Goal: Information Seeking & Learning: Learn about a topic

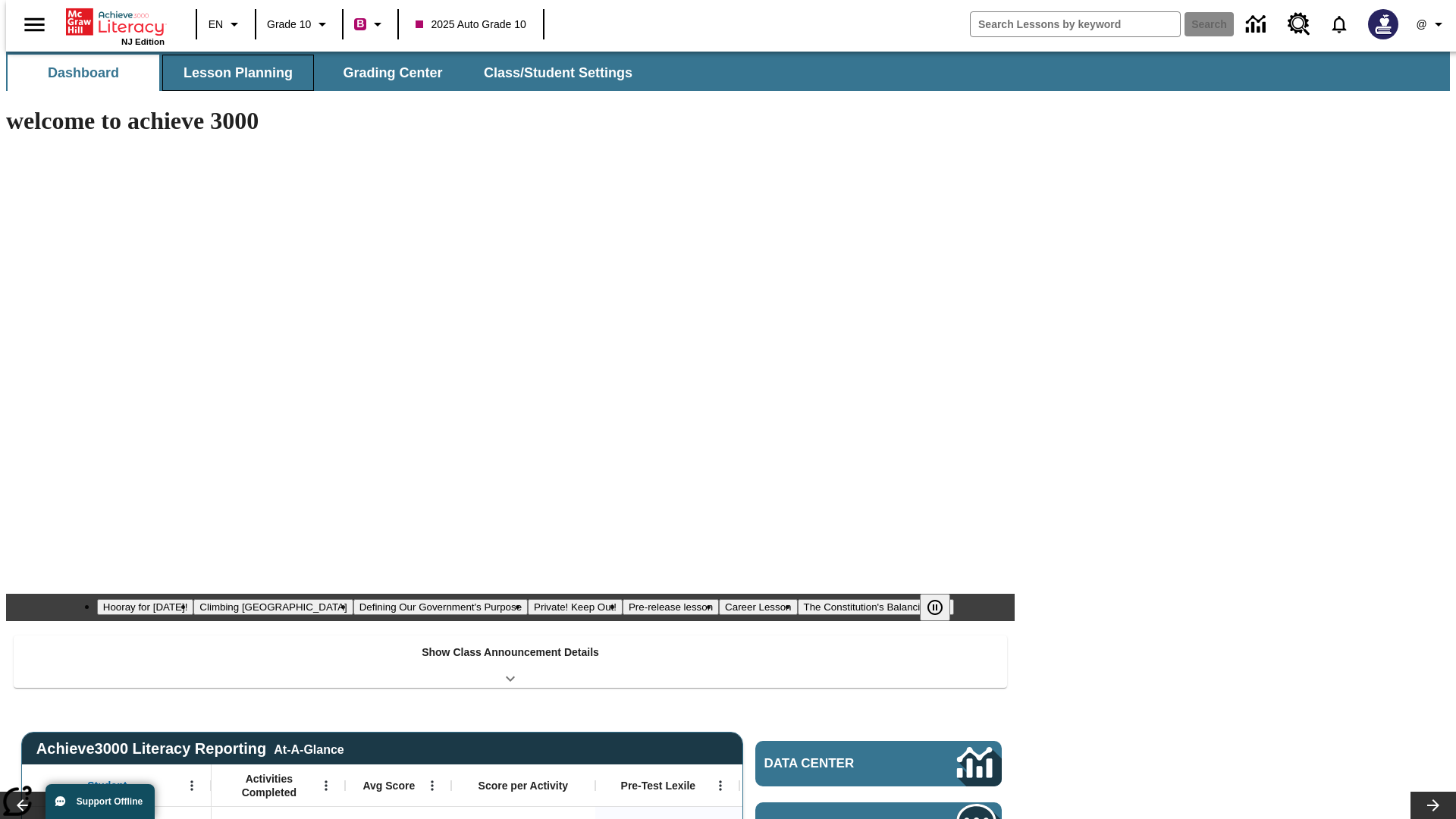
click at [232, 73] on span "Lesson Planning" at bounding box center [238, 73] width 109 height 18
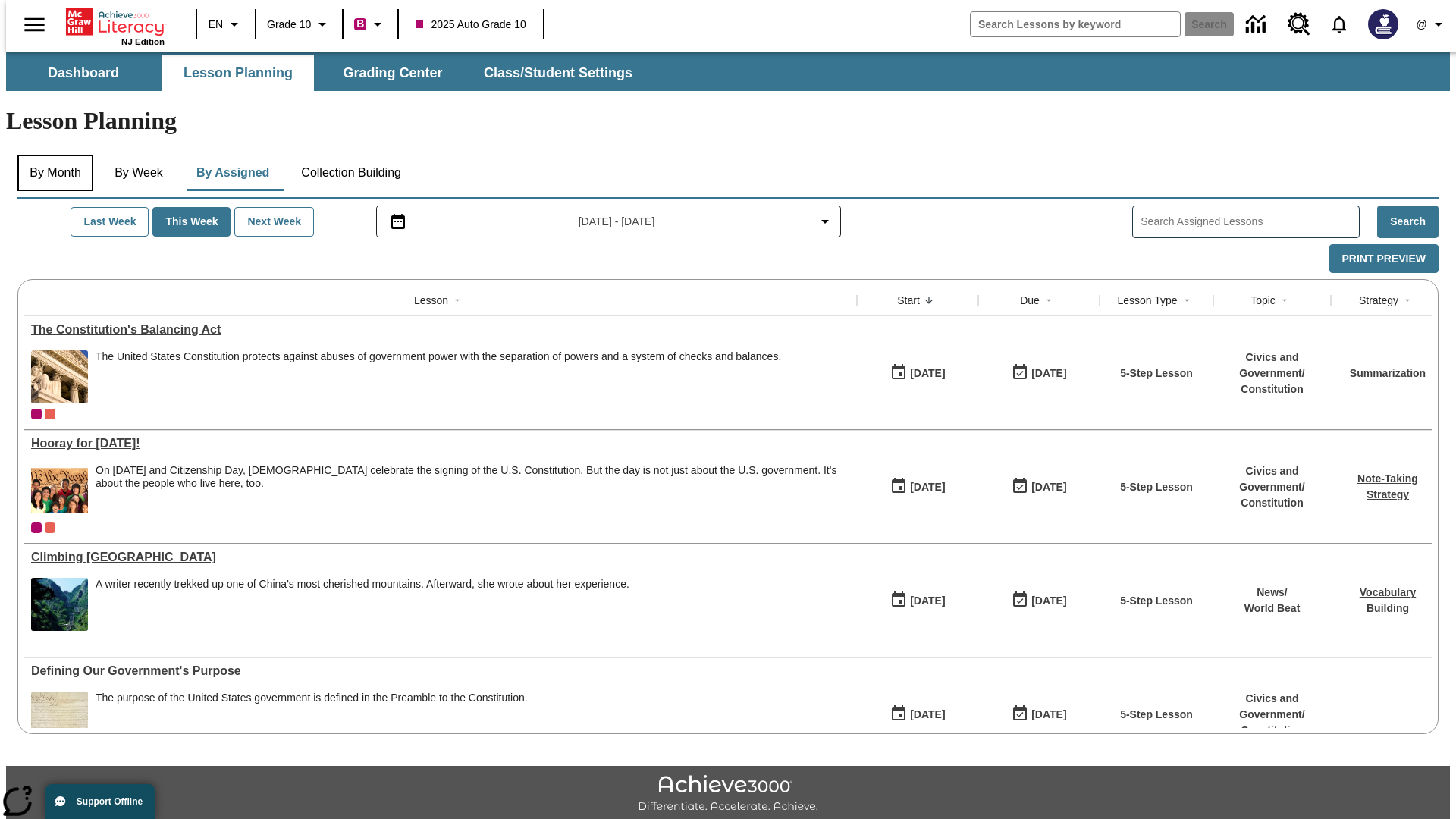
click at [50, 155] on button "By Month" at bounding box center [55, 173] width 76 height 36
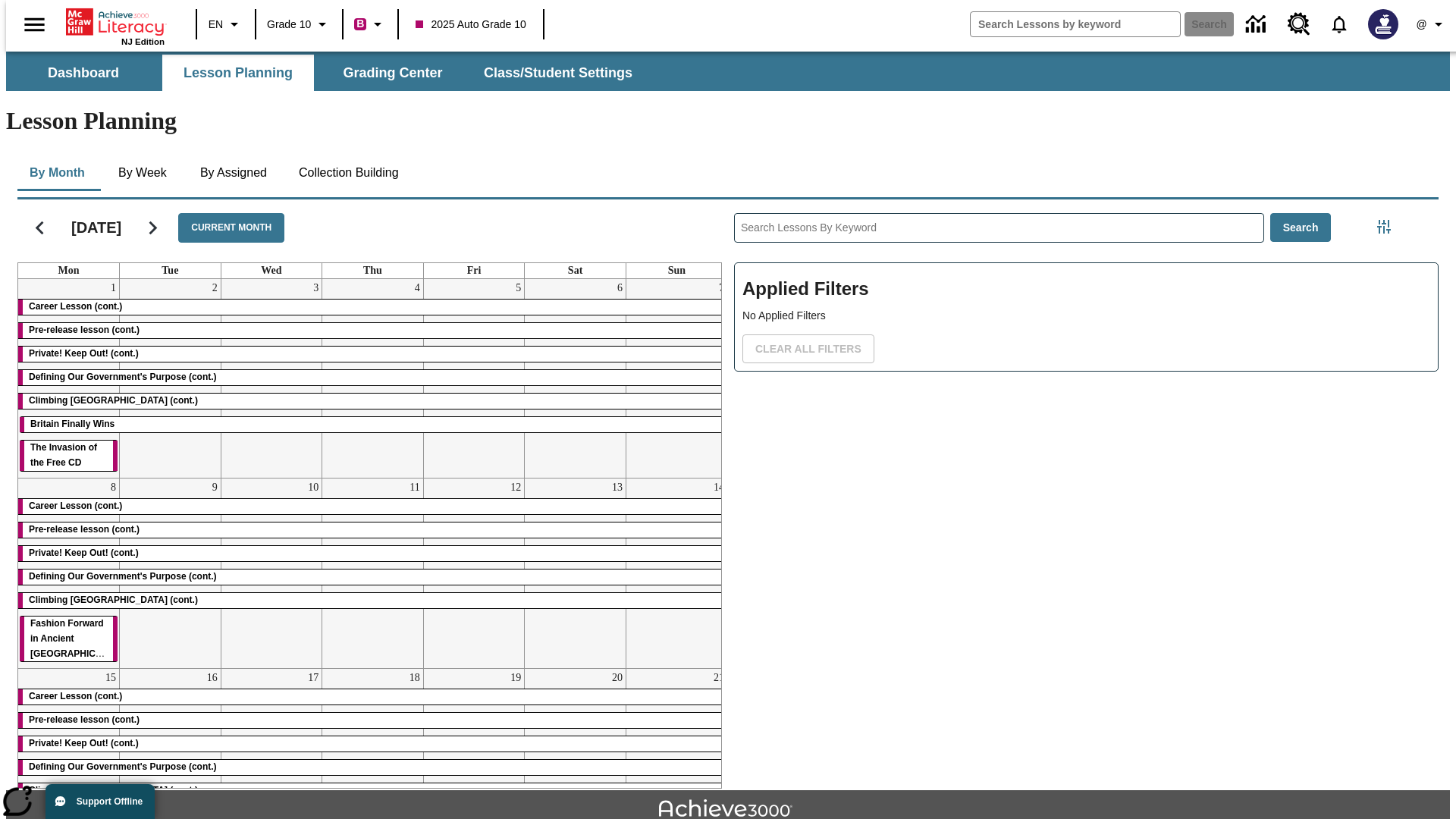
click at [367, 299] on div "Career Lesson (cont.)" at bounding box center [373, 307] width 709 height 15
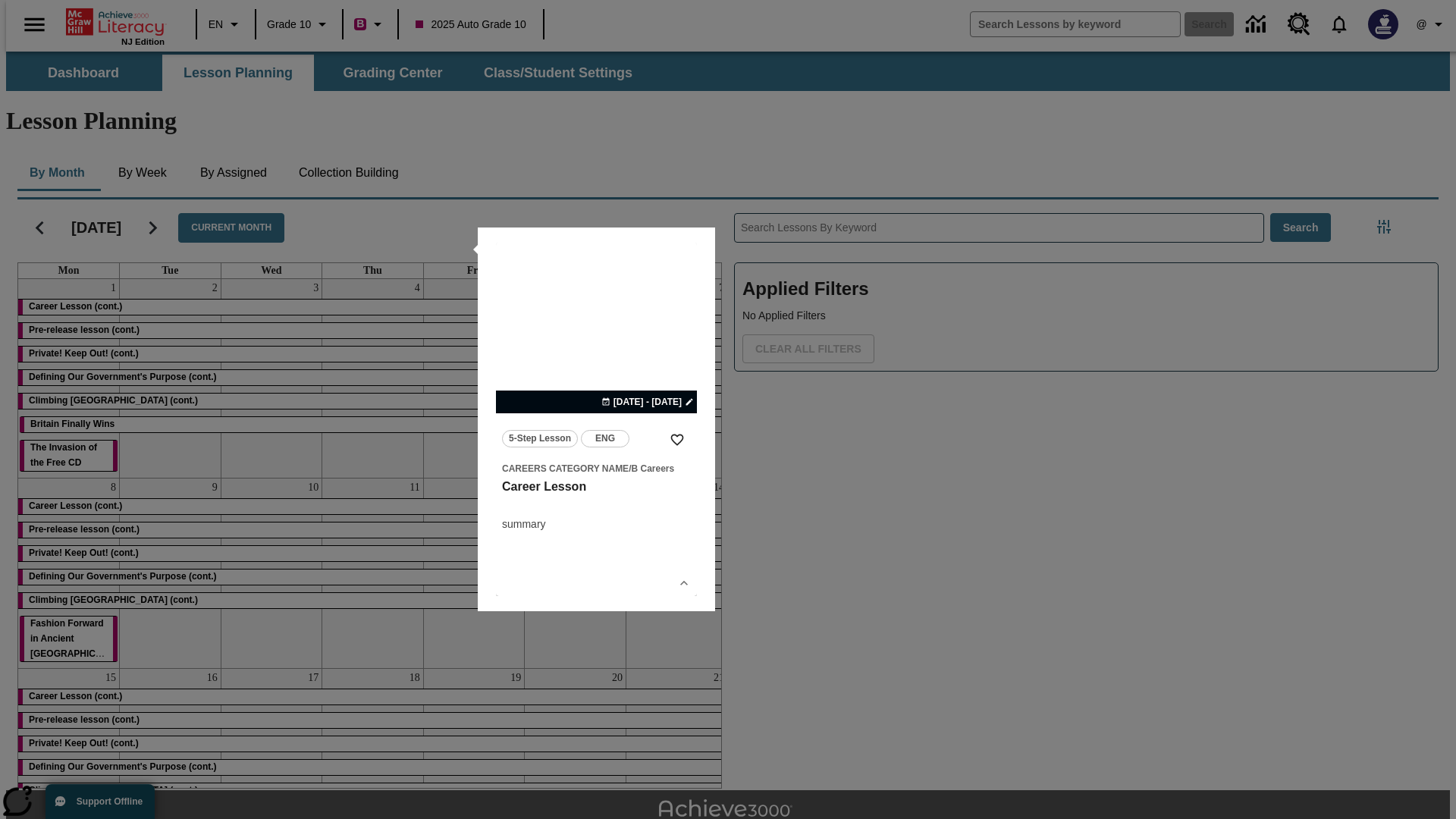
scroll to position [34, 0]
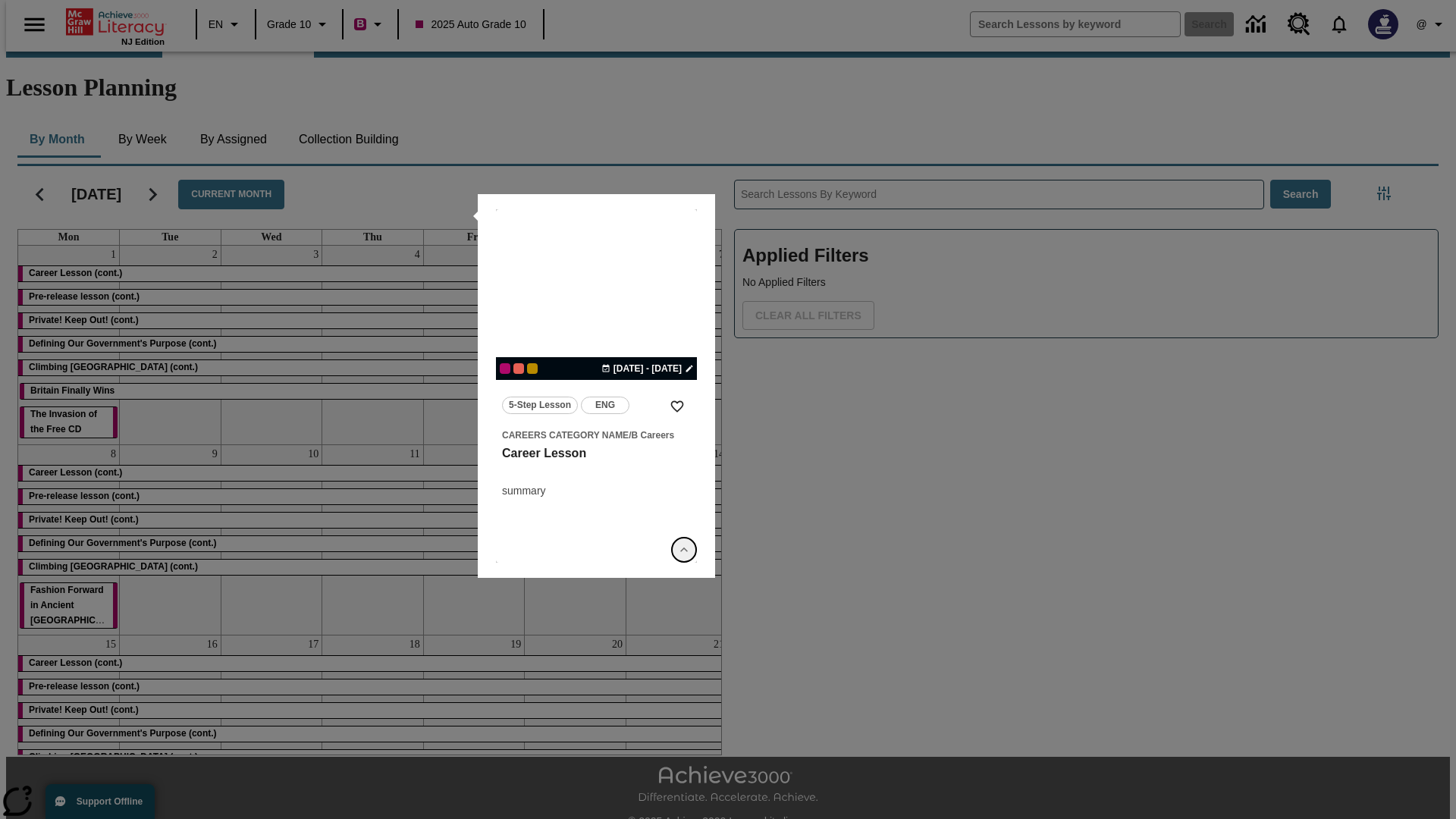
click at [684, 549] on icon "Show Details" at bounding box center [684, 549] width 15 height 15
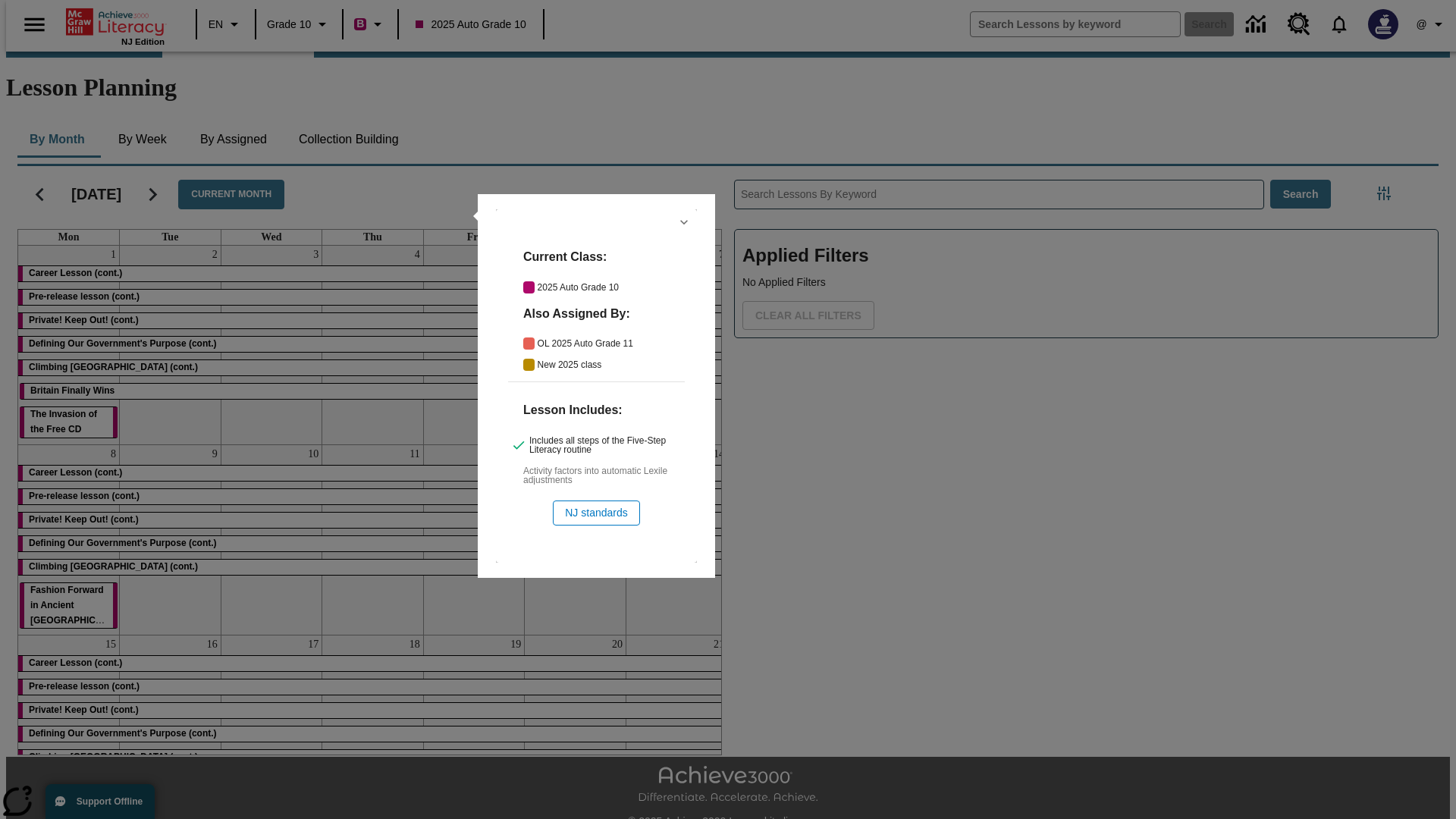
click at [684, 222] on icon "Hide Details" at bounding box center [684, 222] width 15 height 15
